Goal: Information Seeking & Learning: Learn about a topic

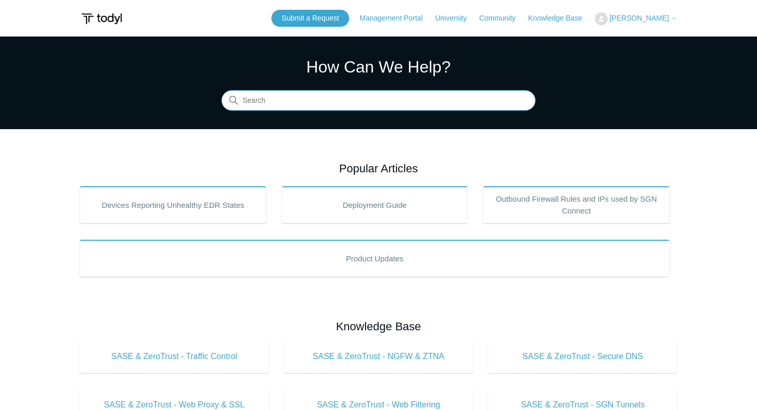
click at [287, 99] on input "Search" at bounding box center [378, 101] width 314 height 21
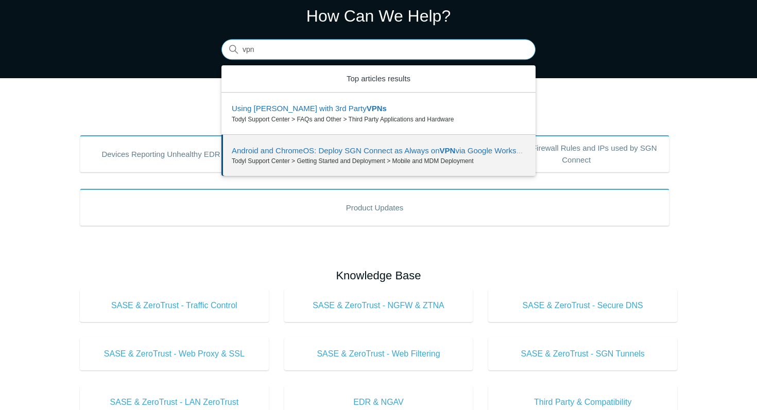
scroll to position [63, 0]
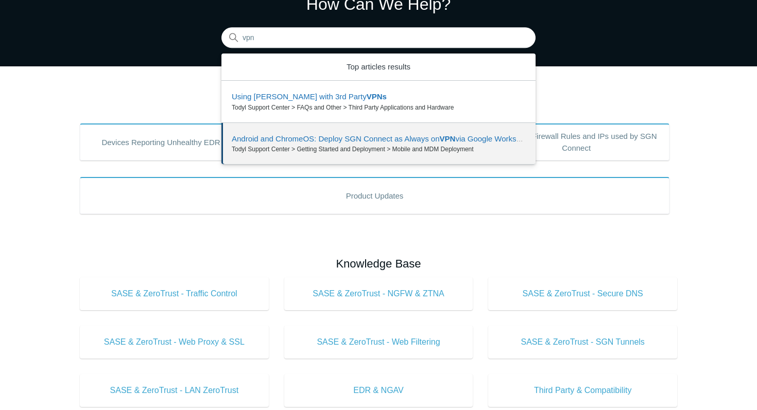
click at [278, 263] on h2 "Knowledge Base" at bounding box center [378, 263] width 597 height 17
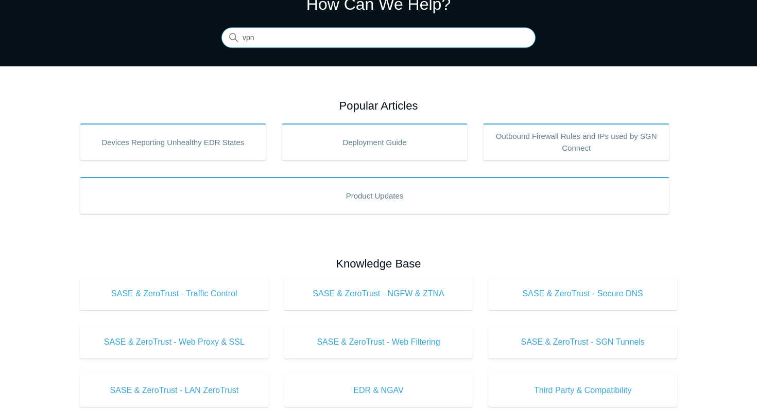
click at [351, 41] on input "vpn" at bounding box center [378, 38] width 314 height 21
type input "Always on VPN"
